Goal: Information Seeking & Learning: Learn about a topic

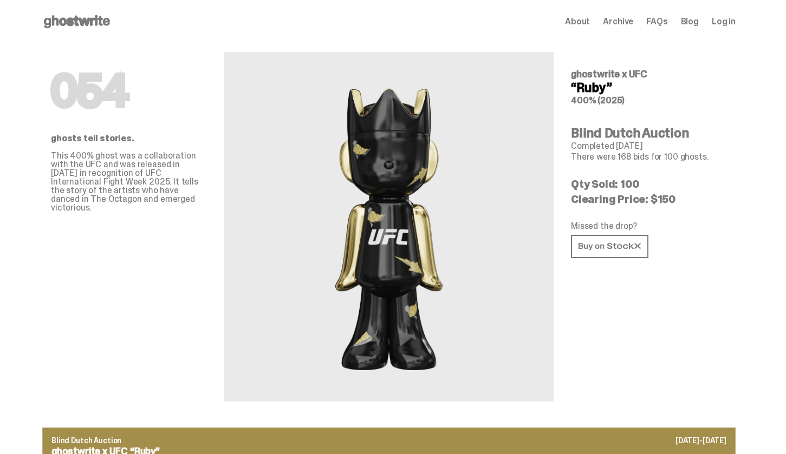
click at [626, 18] on span "Archive" at bounding box center [618, 21] width 30 height 9
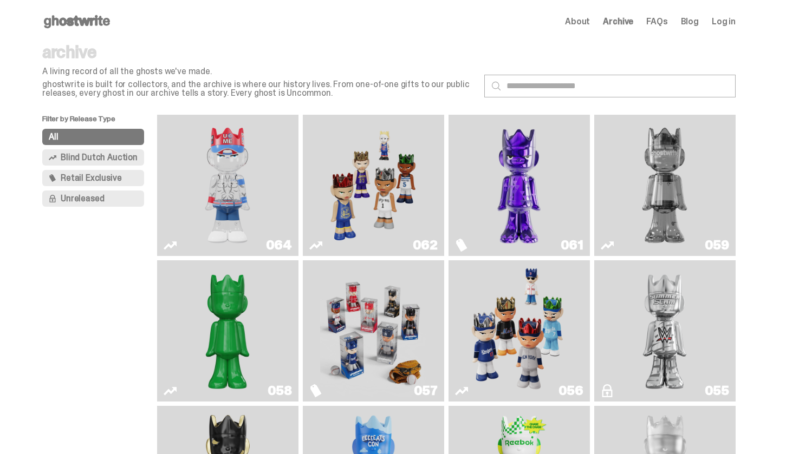
click at [521, 158] on img "Fantasy" at bounding box center [519, 185] width 106 height 133
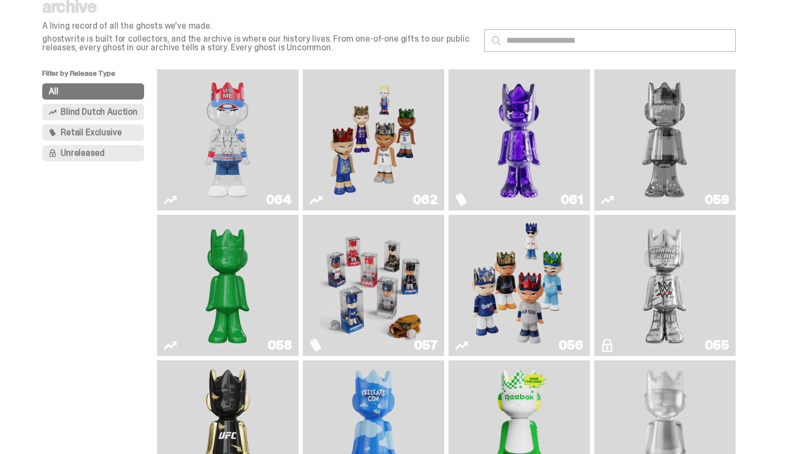
scroll to position [47, 0]
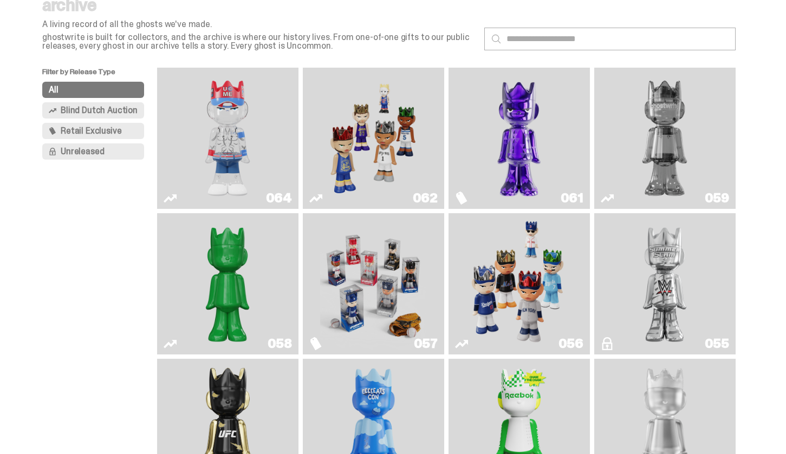
click at [212, 126] on img "You Can't See Me" at bounding box center [227, 138] width 106 height 133
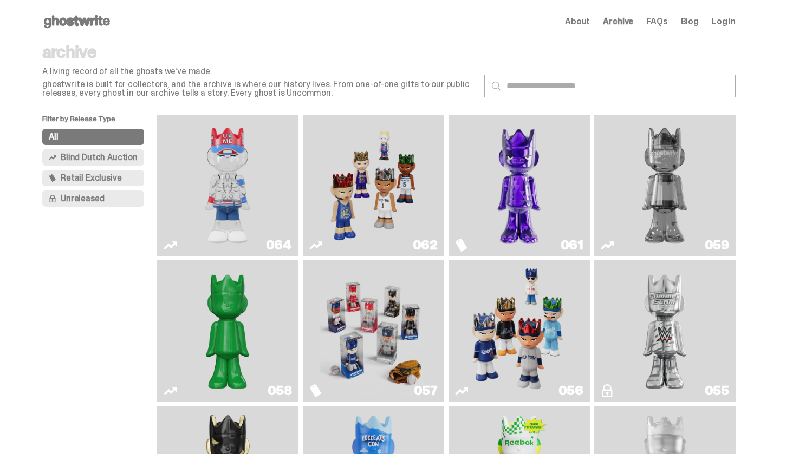
scroll to position [47, 0]
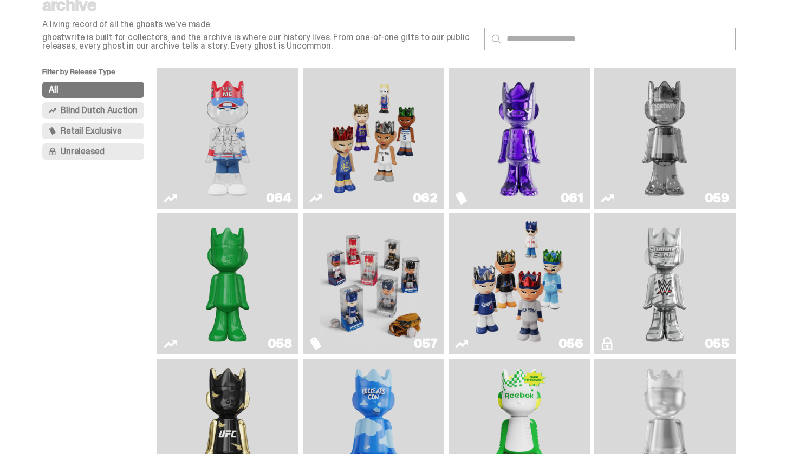
click at [375, 161] on img "Game Face (2025)" at bounding box center [373, 138] width 106 height 133
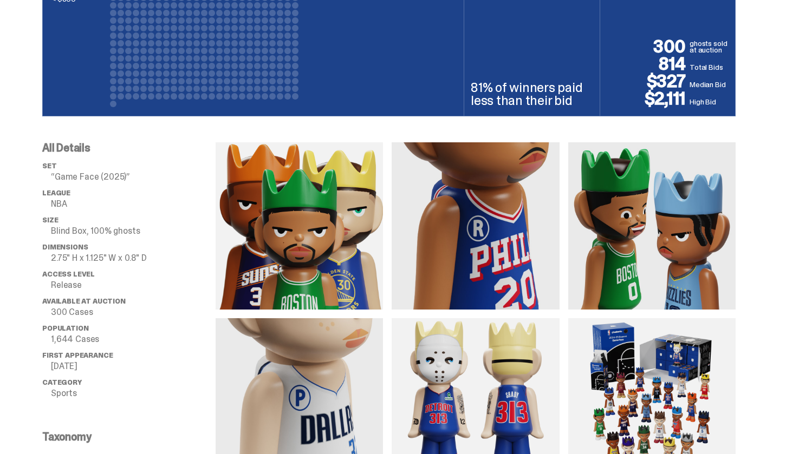
scroll to position [774, 0]
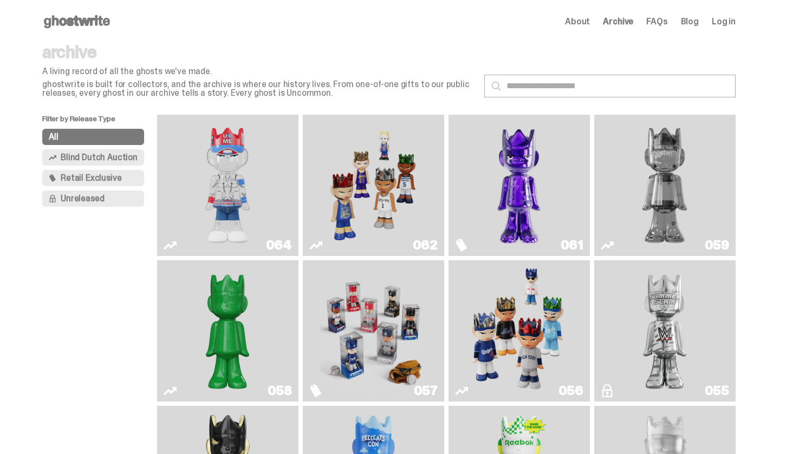
click at [101, 180] on span "Retail Exclusive" at bounding box center [91, 178] width 61 height 9
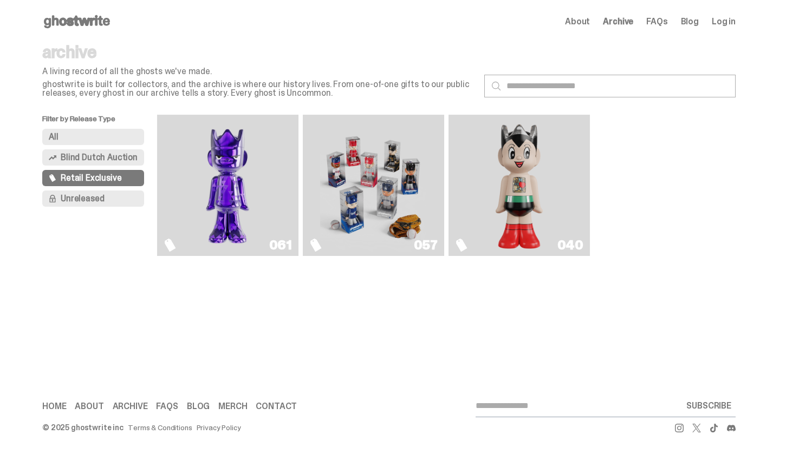
click at [93, 196] on span "Unreleased" at bounding box center [82, 198] width 43 height 9
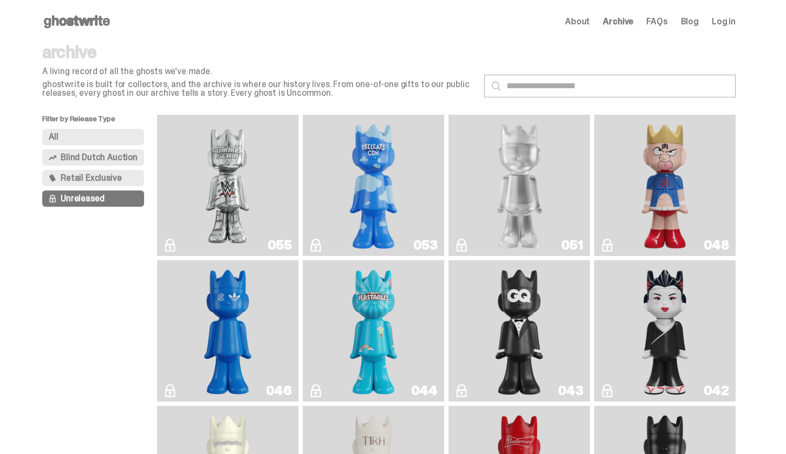
click at [91, 158] on span "Blind Dutch Auction" at bounding box center [99, 157] width 77 height 9
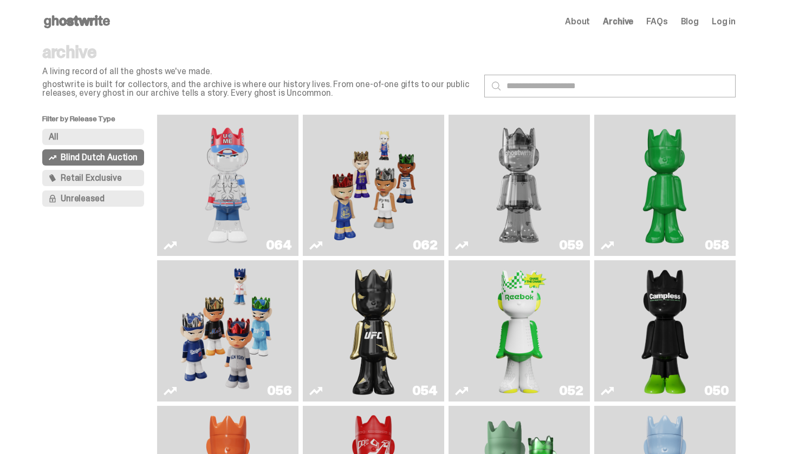
click at [91, 170] on button "Retail Exclusive" at bounding box center [93, 178] width 102 height 16
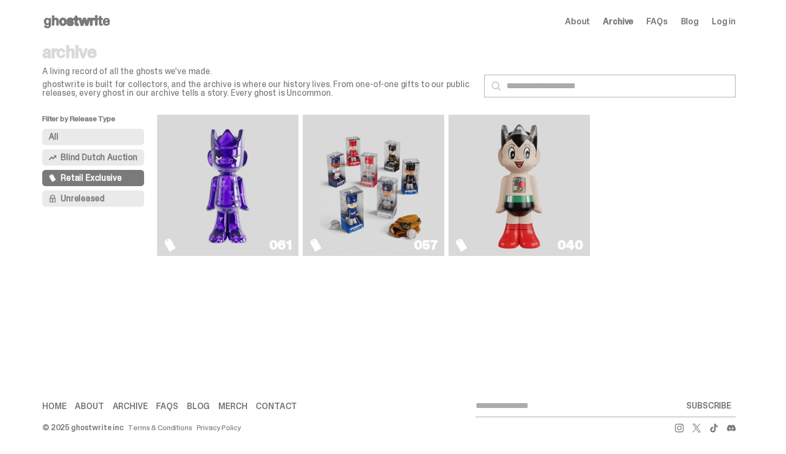
click at [377, 189] on img "Game Face (2025)" at bounding box center [373, 185] width 106 height 133
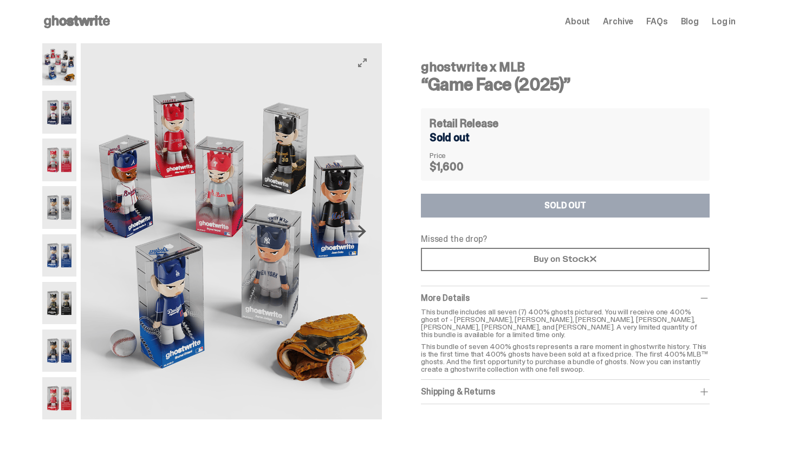
click at [366, 233] on icon "Next" at bounding box center [356, 231] width 19 height 13
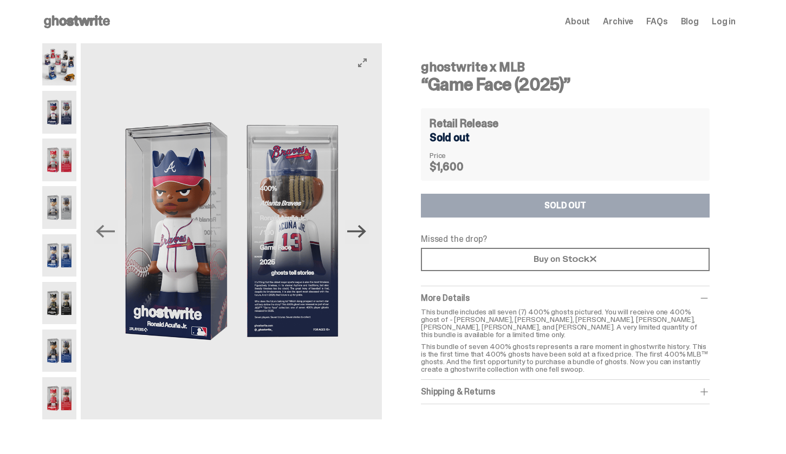
click at [364, 232] on icon "Next" at bounding box center [356, 231] width 19 height 13
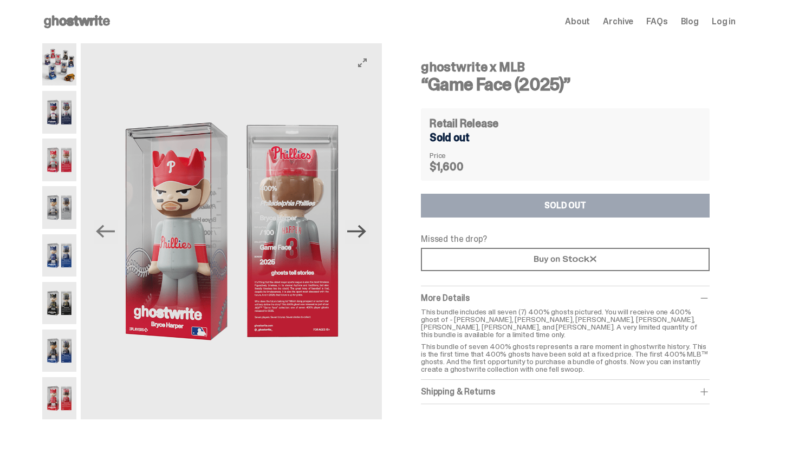
click at [364, 232] on icon "Next" at bounding box center [356, 231] width 19 height 13
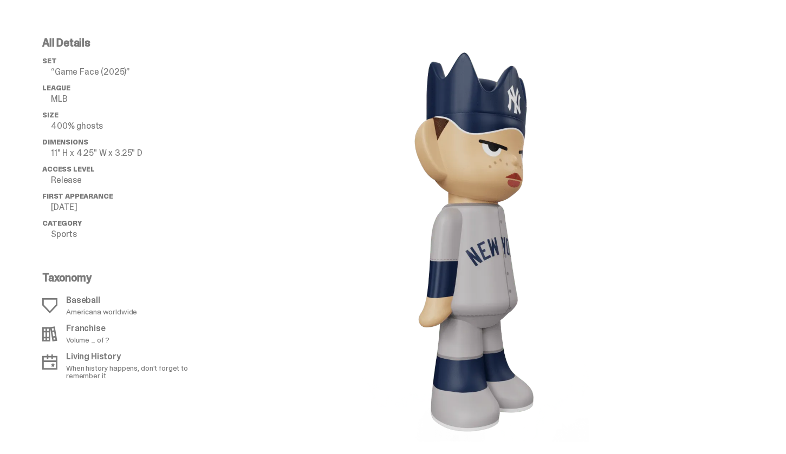
scroll to position [1107, 0]
